Goal: Check status: Check status

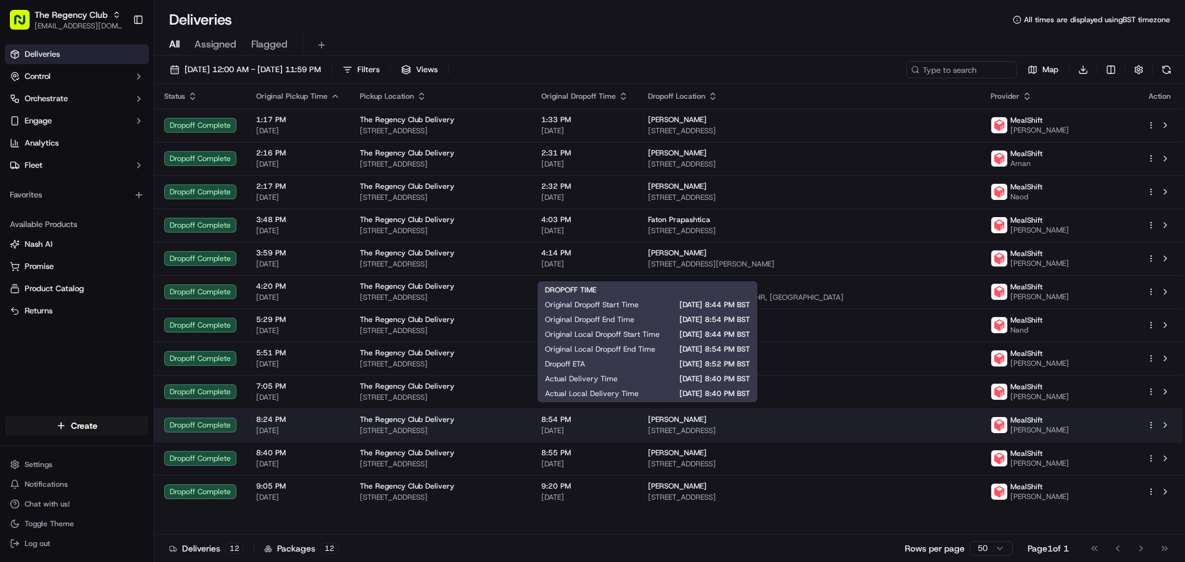
click at [628, 426] on span "[DATE]" at bounding box center [584, 431] width 87 height 10
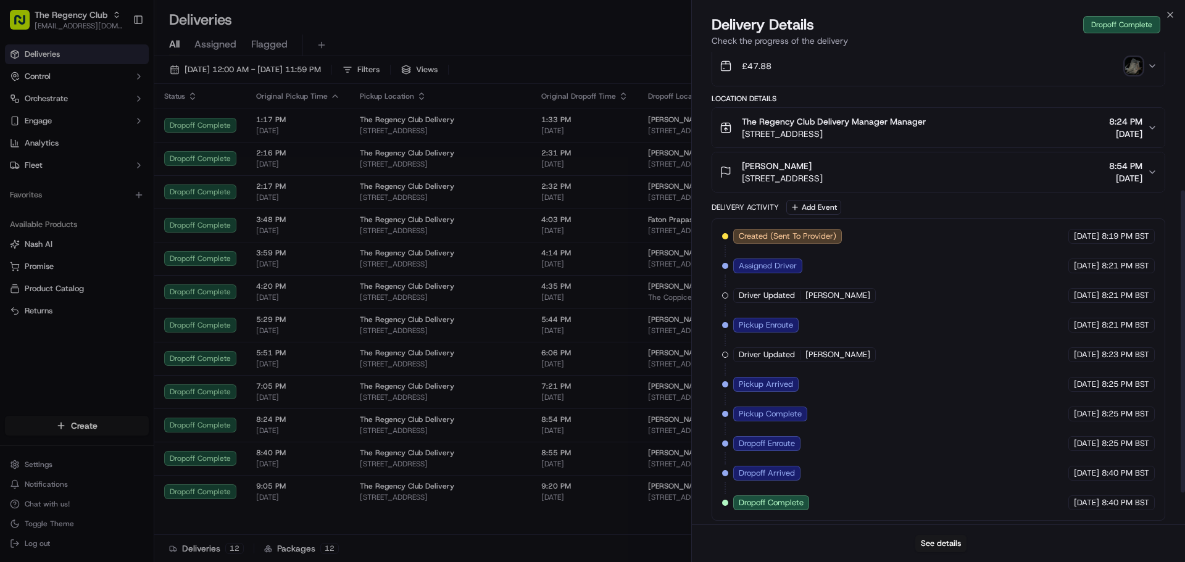
scroll to position [267, 0]
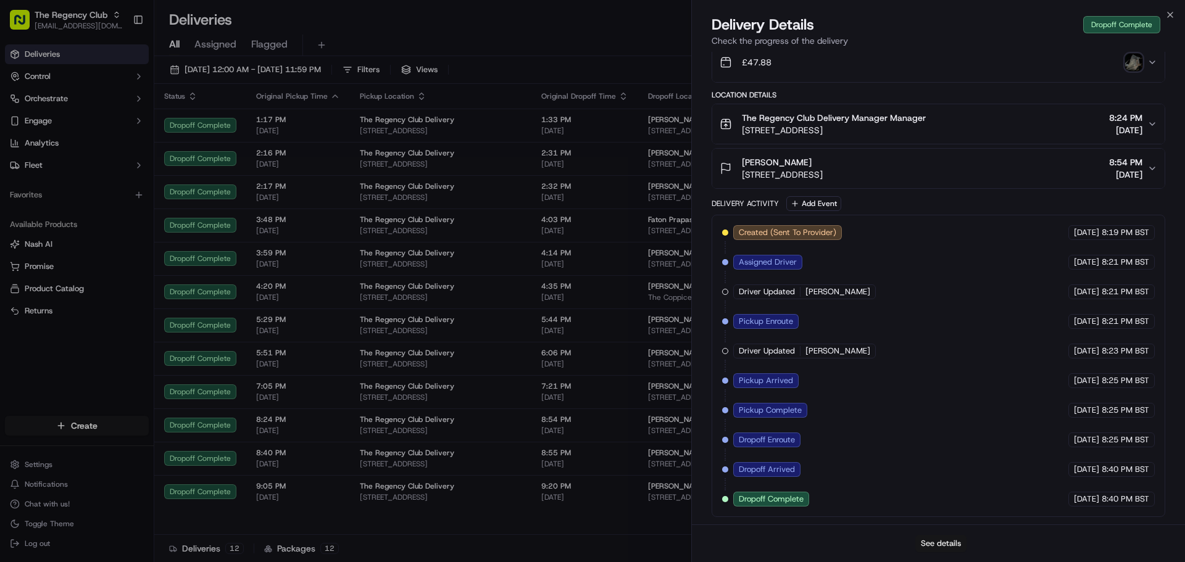
click at [925, 536] on button "See details" at bounding box center [940, 543] width 51 height 17
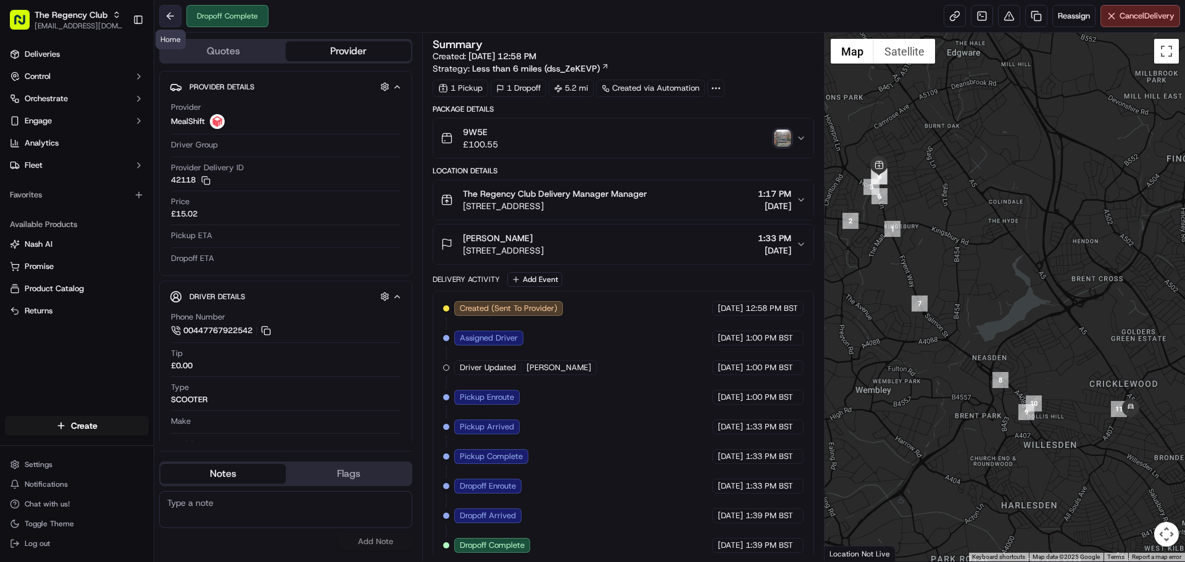
click at [167, 14] on button at bounding box center [170, 16] width 22 height 22
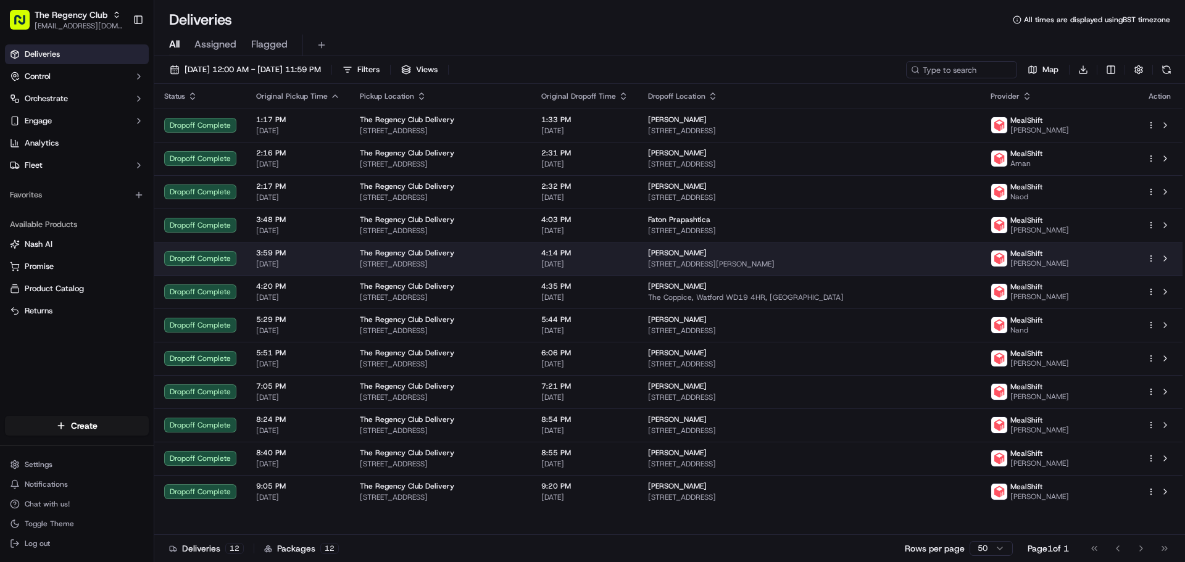
click at [521, 261] on span "[STREET_ADDRESS]" at bounding box center [441, 264] width 162 height 10
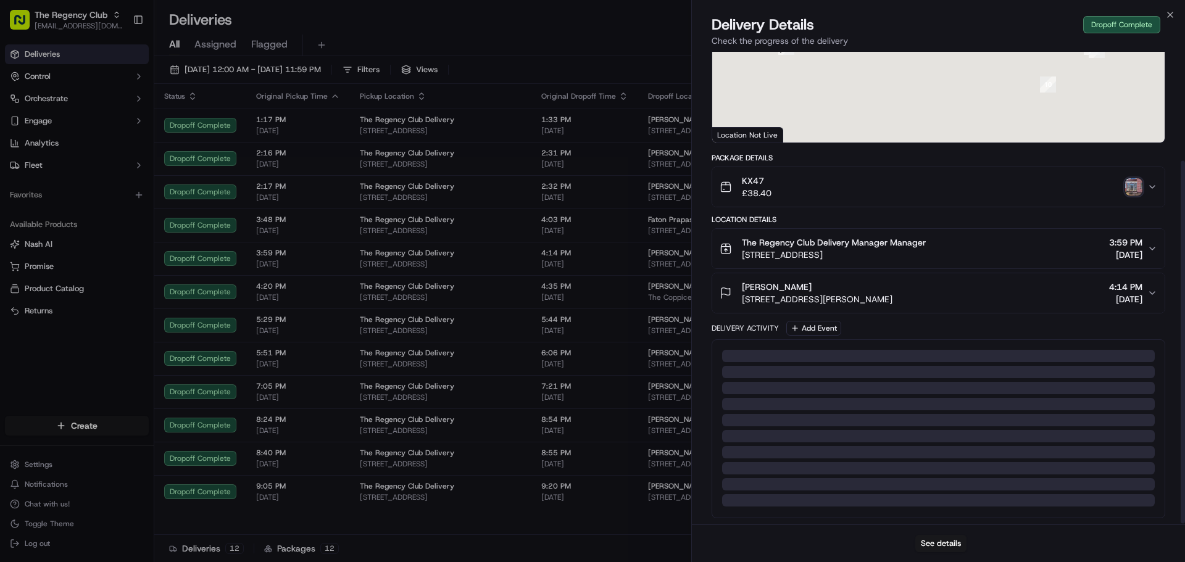
scroll to position [143, 0]
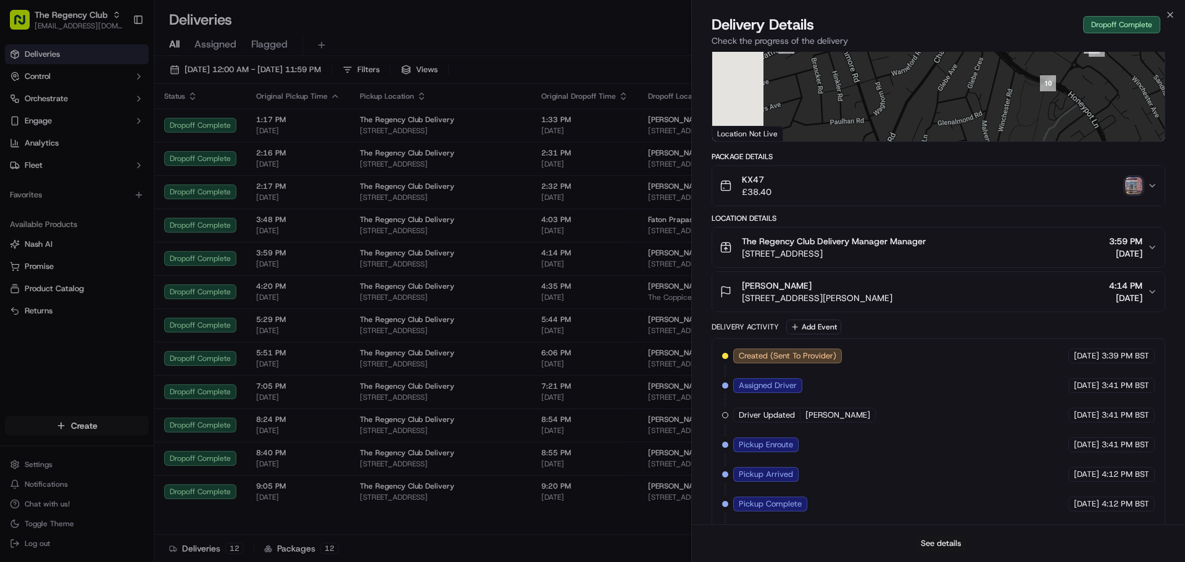
click at [934, 548] on button "See details" at bounding box center [940, 543] width 51 height 17
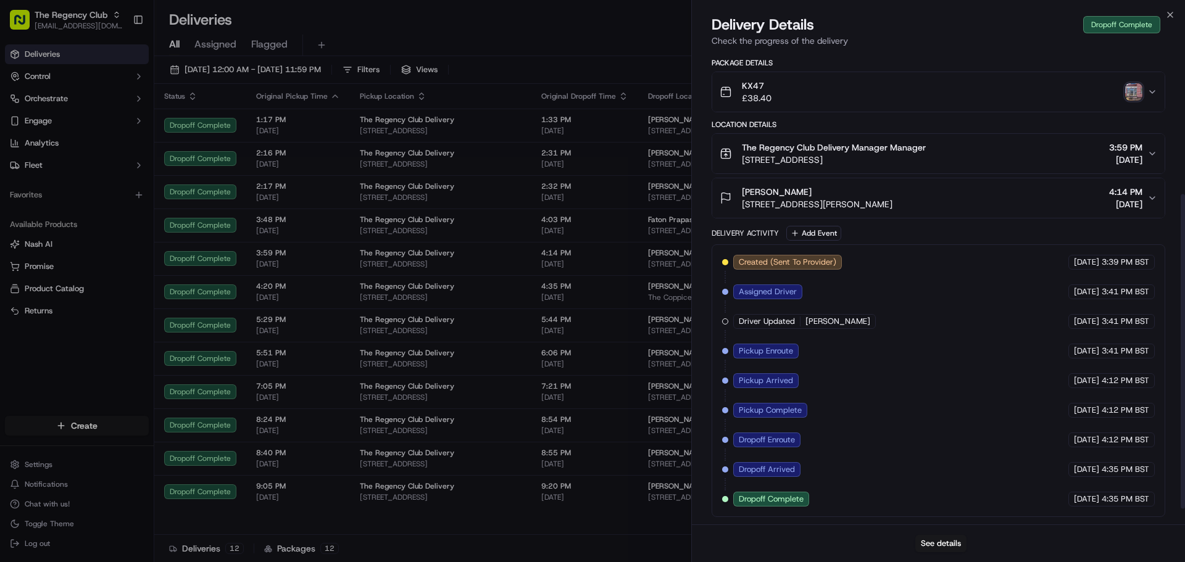
scroll to position [0, 0]
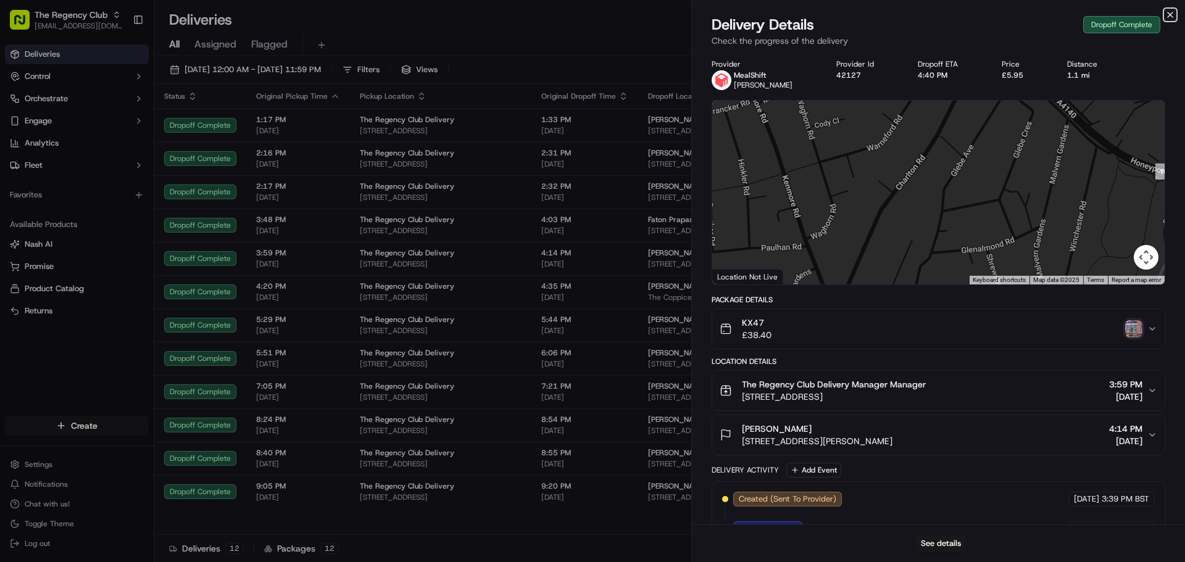
click at [1174, 11] on icon "button" at bounding box center [1170, 15] width 10 height 10
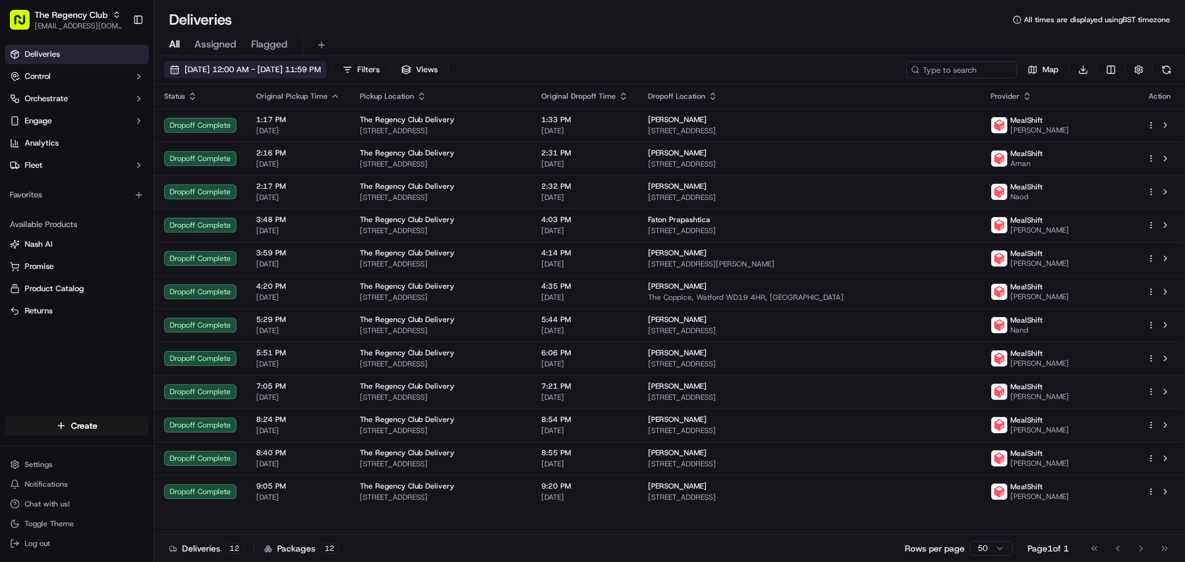
click at [321, 65] on span "[DATE] 12:00 AM - [DATE] 11:59 PM" at bounding box center [253, 69] width 136 height 11
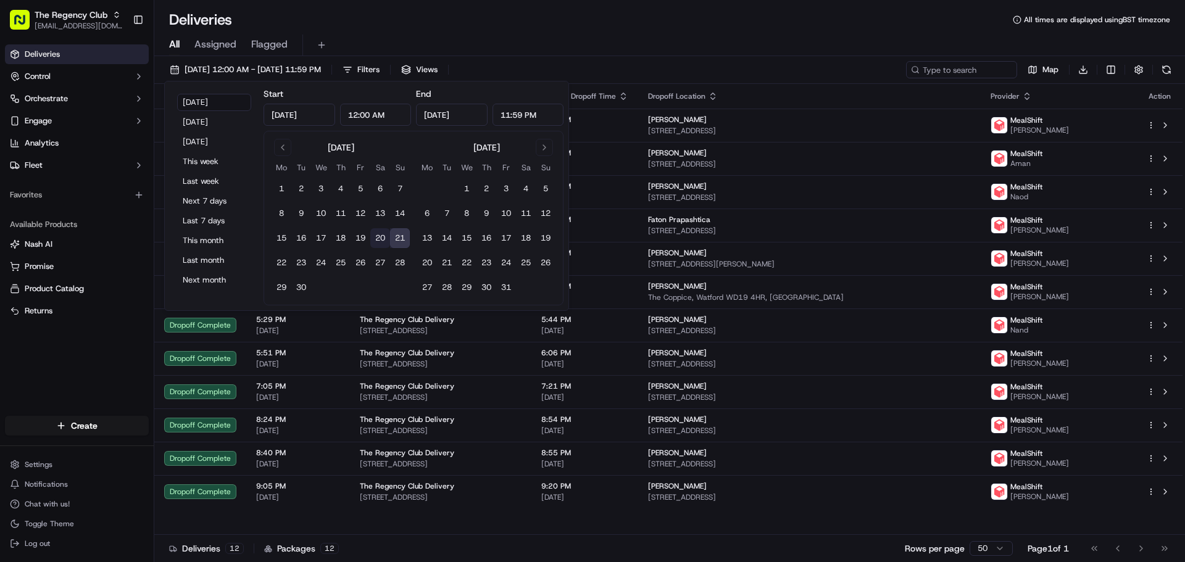
click at [384, 237] on button "20" at bounding box center [380, 238] width 20 height 20
type input "Sep 20, 2025"
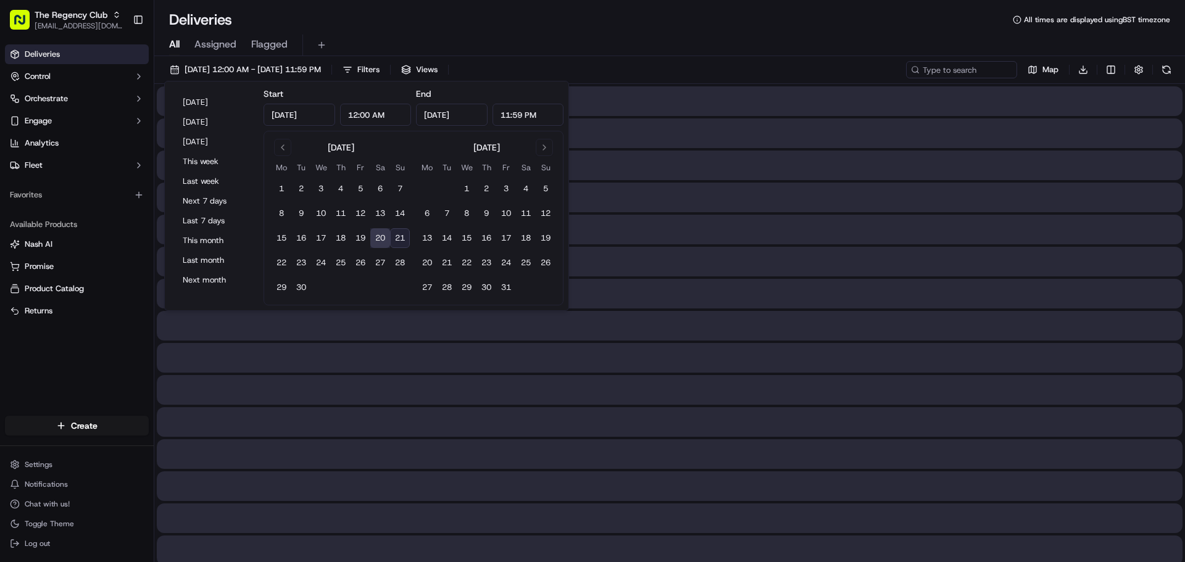
click at [397, 239] on button "21" at bounding box center [400, 238] width 20 height 20
type input "Sep 21, 2025"
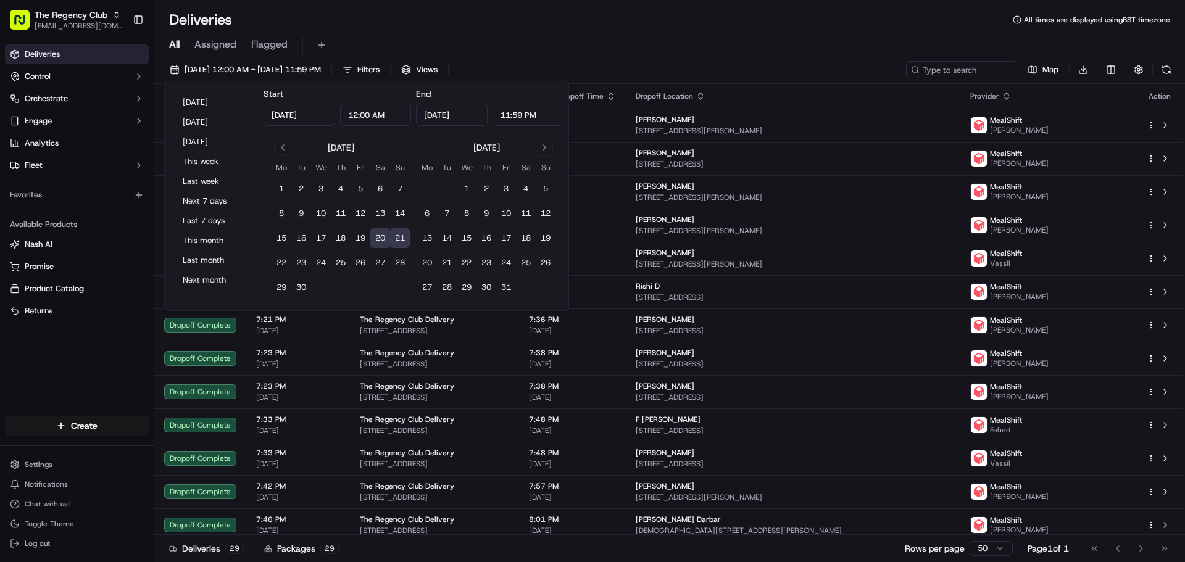
click at [531, 25] on div "Deliveries All times are displayed using BST timezone" at bounding box center [669, 20] width 1031 height 20
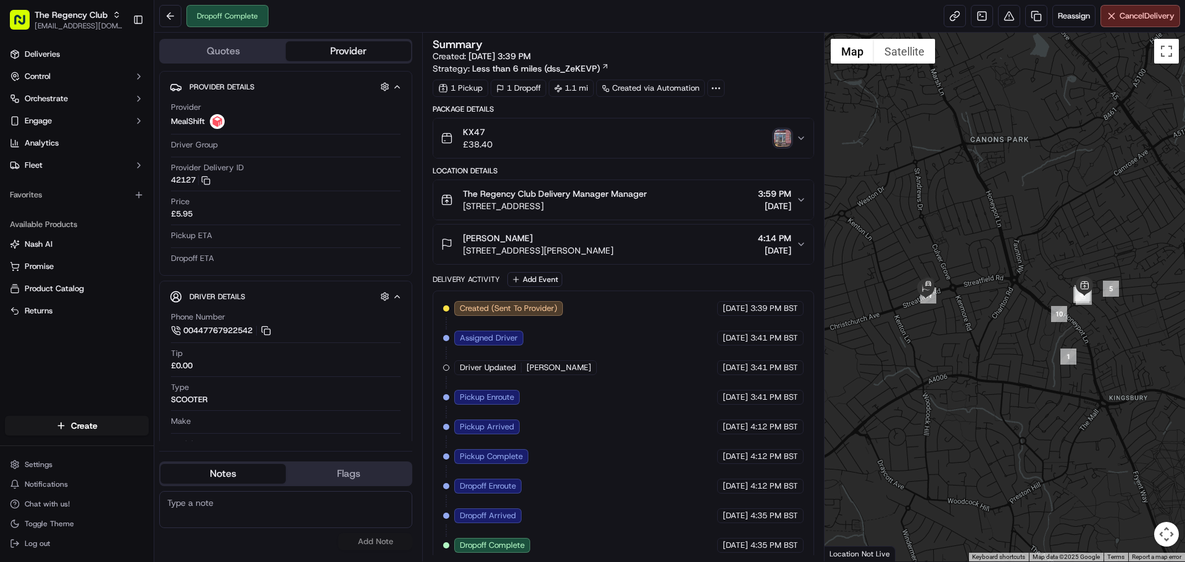
click at [664, 141] on div "KX47 £38.40" at bounding box center [618, 138] width 355 height 25
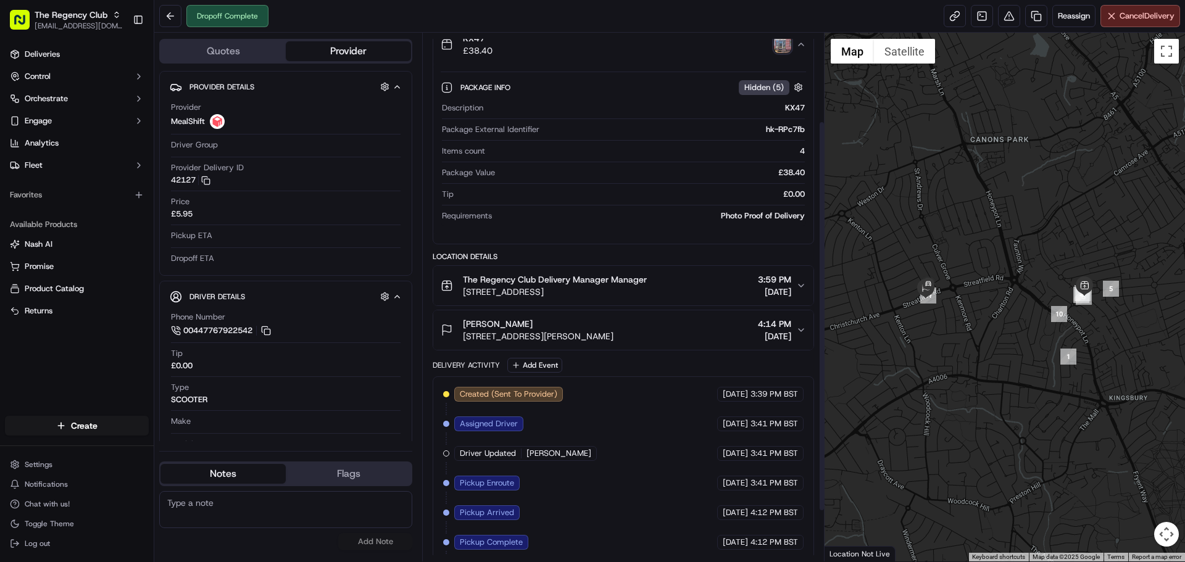
scroll to position [188, 0]
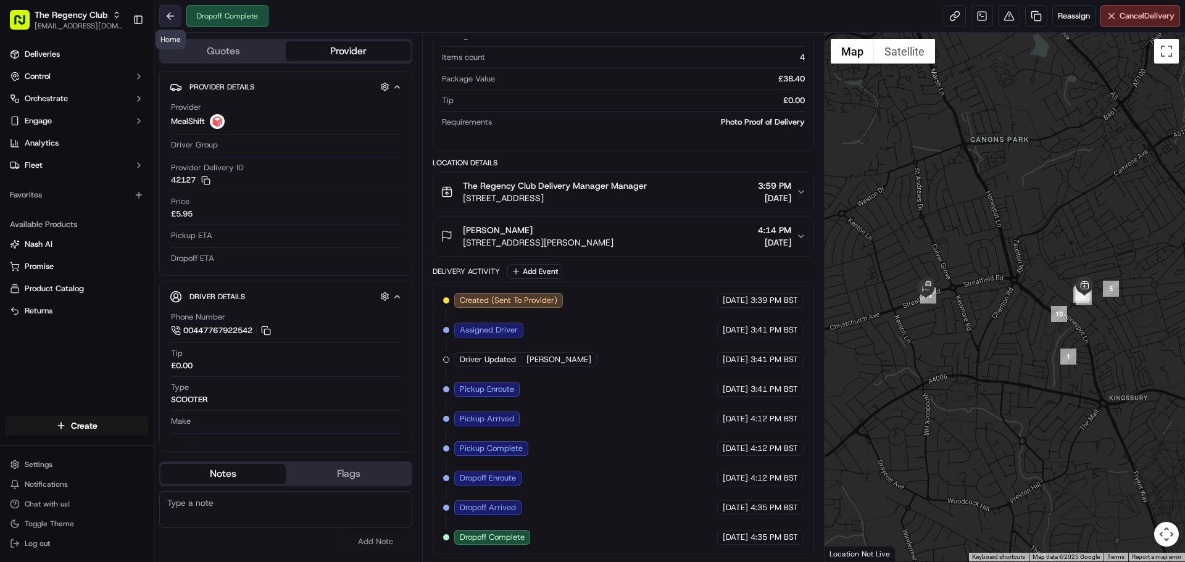
click at [170, 19] on button at bounding box center [170, 16] width 22 height 22
